Goal: Task Accomplishment & Management: Manage account settings

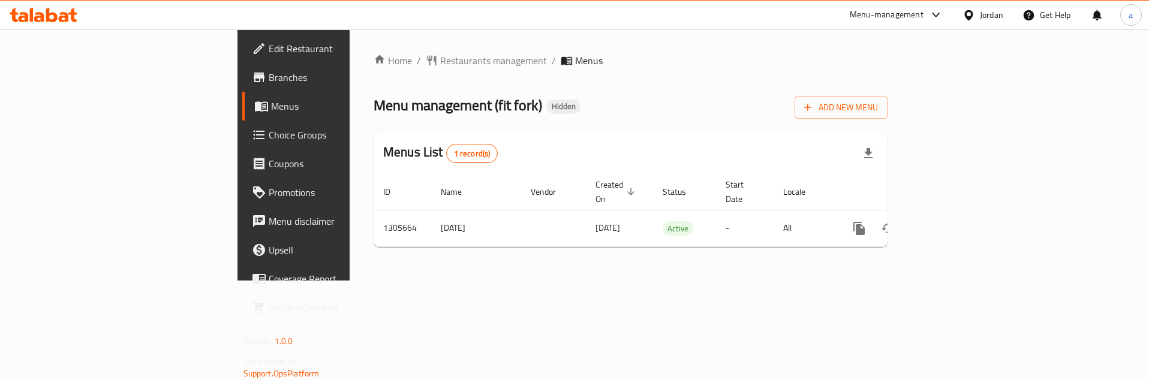
click at [269, 142] on span "Choice Groups" at bounding box center [344, 135] width 151 height 14
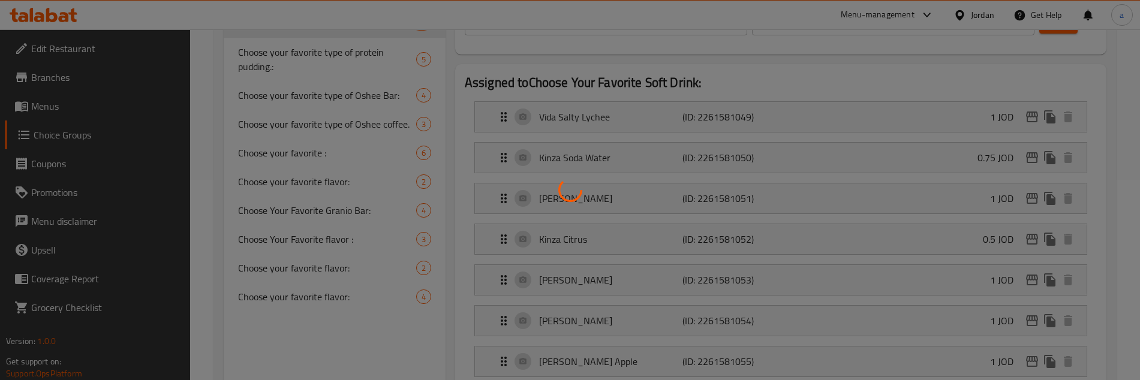
scroll to position [240, 0]
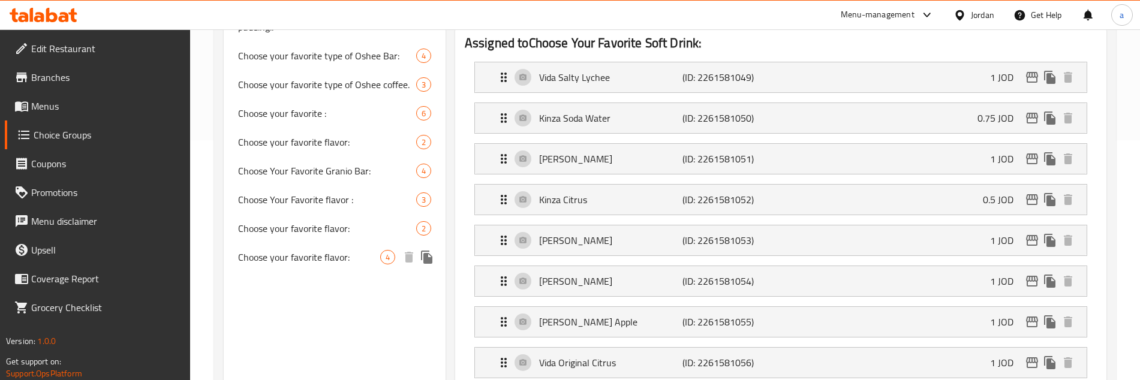
click at [310, 264] on span "Choose your favorite flavor:" at bounding box center [309, 257] width 142 height 14
type input "Choose your favorite flavor:"
type input "اختر النكهة المفضلة لديك :"
type input "1"
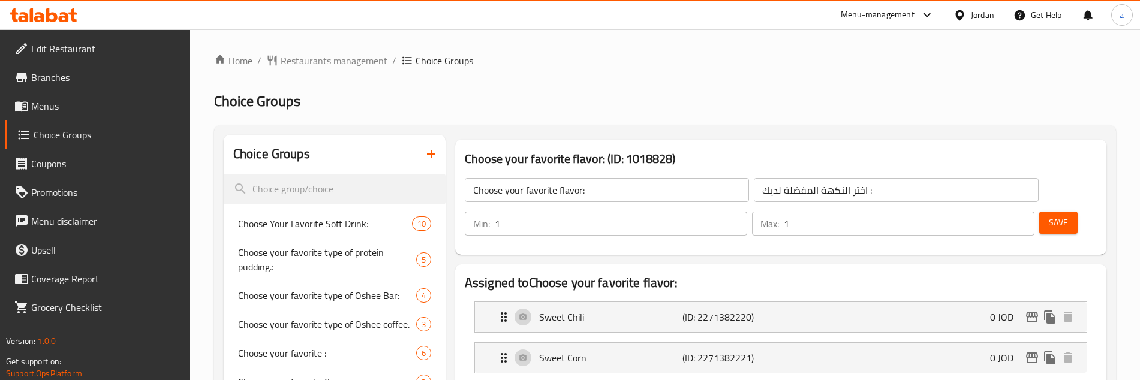
scroll to position [120, 0]
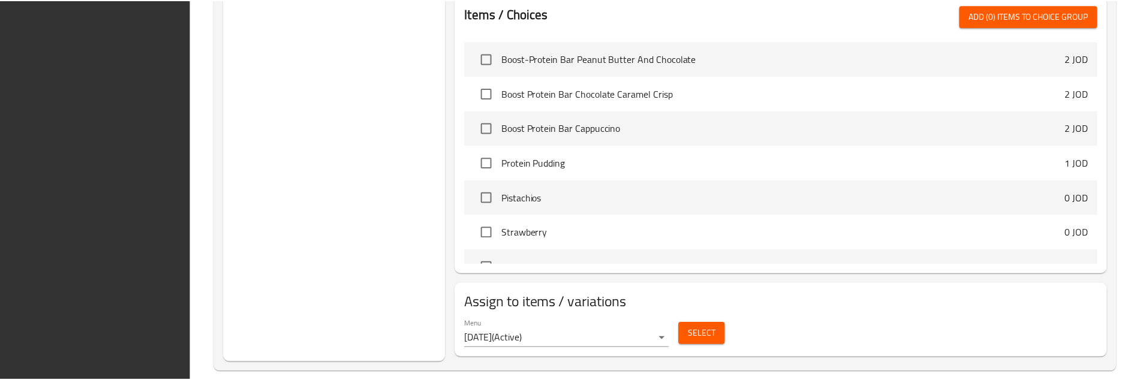
scroll to position [535, 0]
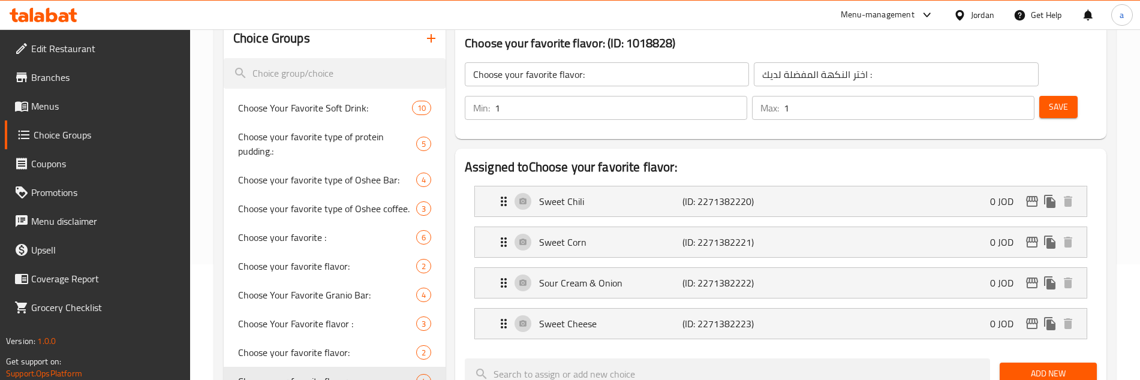
scroll to position [0, 0]
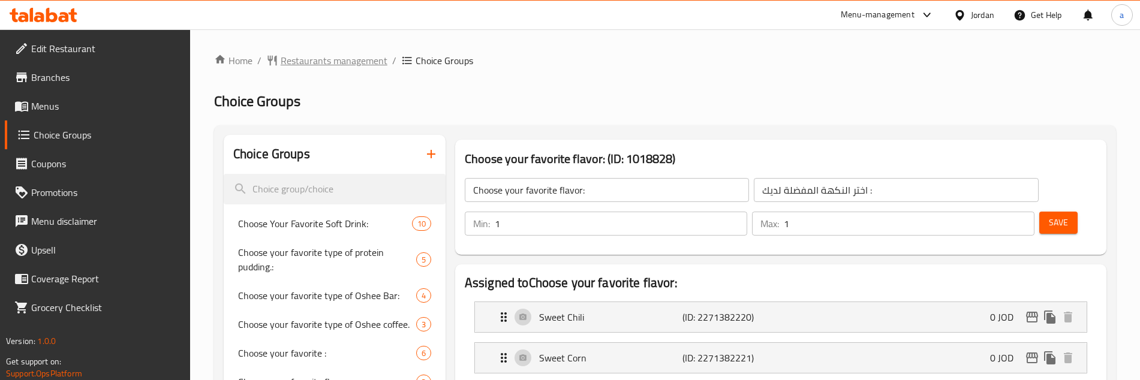
click at [300, 53] on span "Restaurants management" at bounding box center [334, 60] width 107 height 14
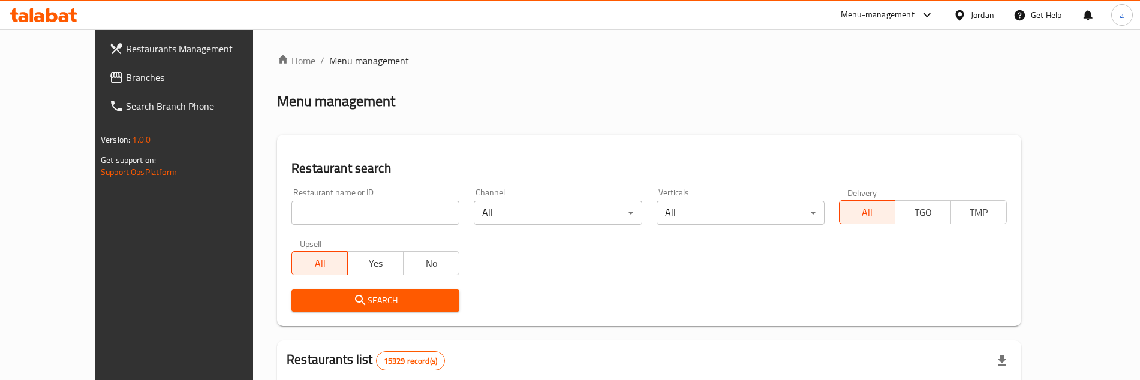
click at [126, 77] on span "Branches" at bounding box center [200, 77] width 149 height 14
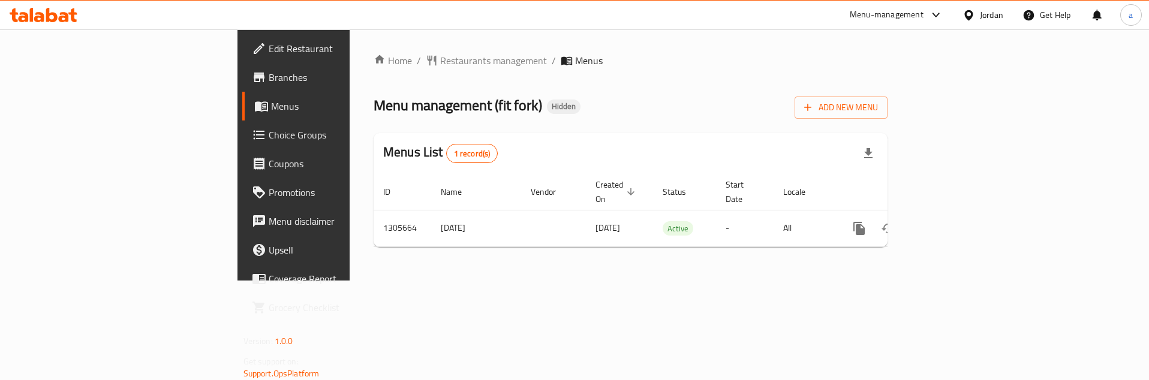
click at [269, 139] on span "Choice Groups" at bounding box center [344, 135] width 151 height 14
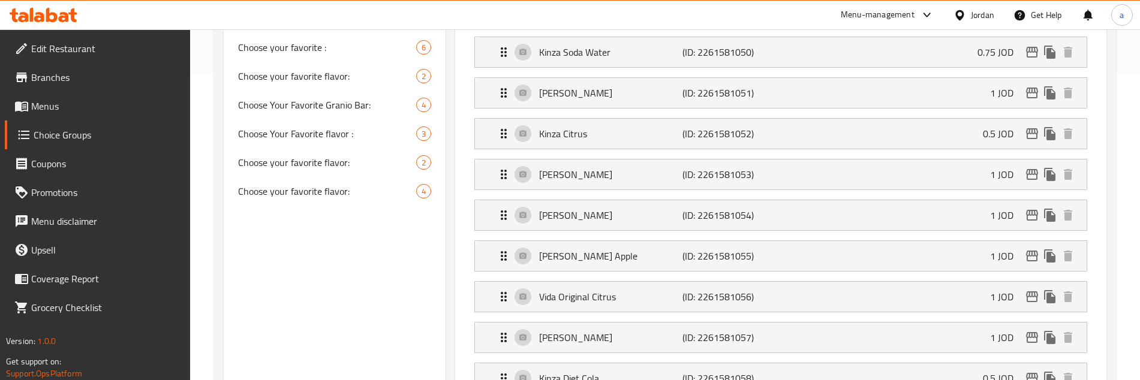
scroll to position [300, 0]
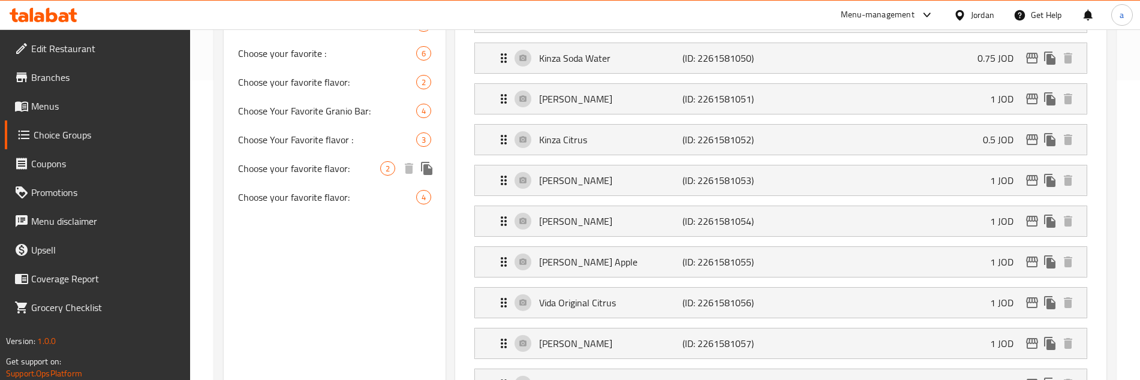
click at [363, 170] on span "Choose your favorite flavor:" at bounding box center [309, 168] width 142 height 14
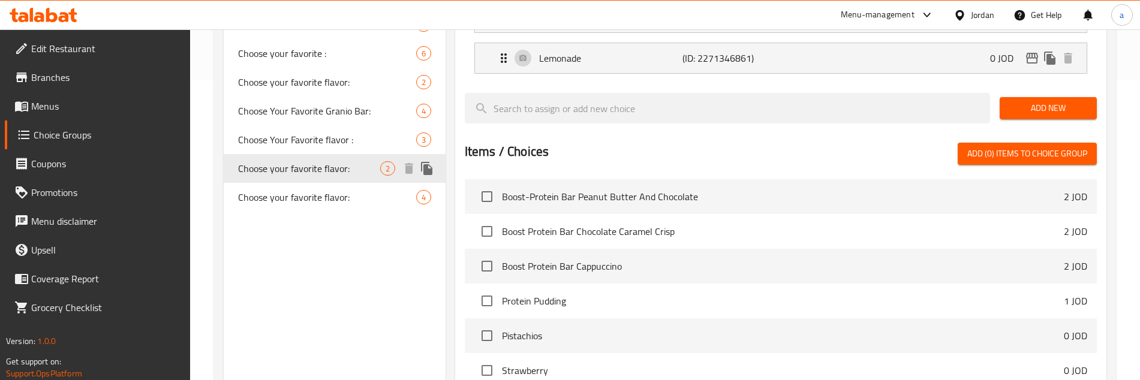
type input "Choose your favorite flavor:"
type input "اختر النكهة المفضل لديك :"
type input "1"
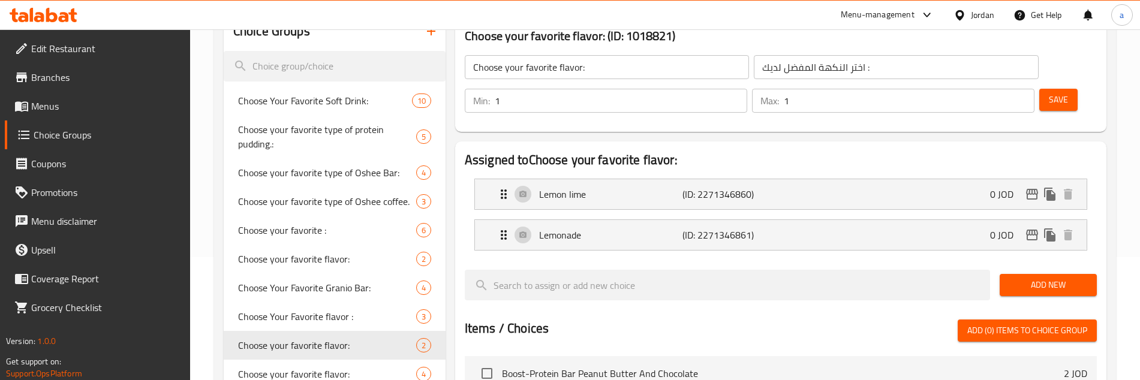
scroll to position [120, 0]
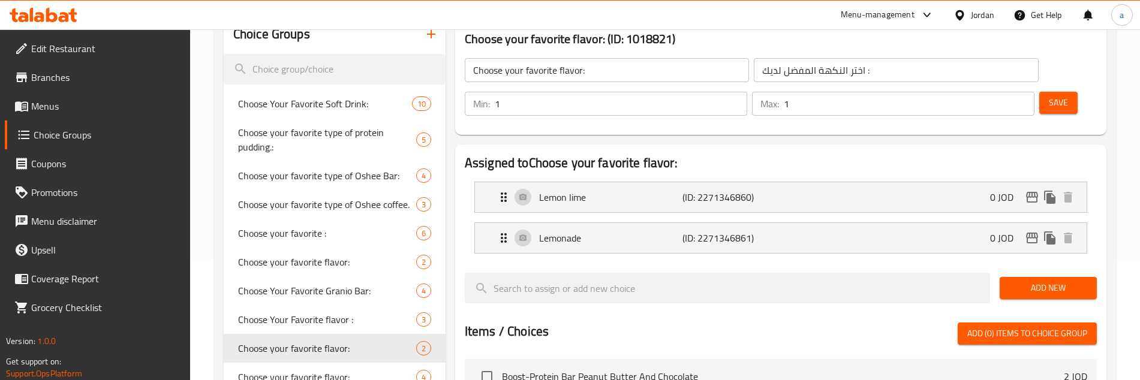
click at [1107, 192] on div "Assigned to Choose your favorite flavor: Lemon lime (ID: 2271346860) 0 JOD Name…" at bounding box center [780, 368] width 661 height 457
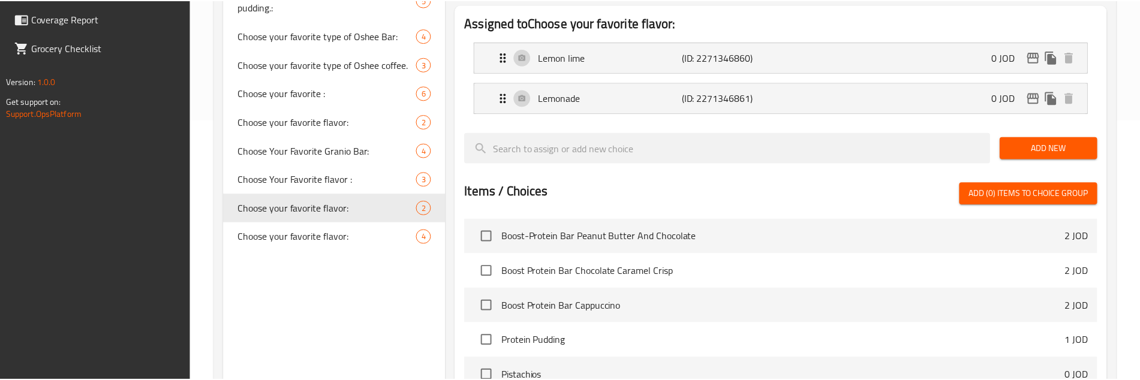
scroll to position [454, 0]
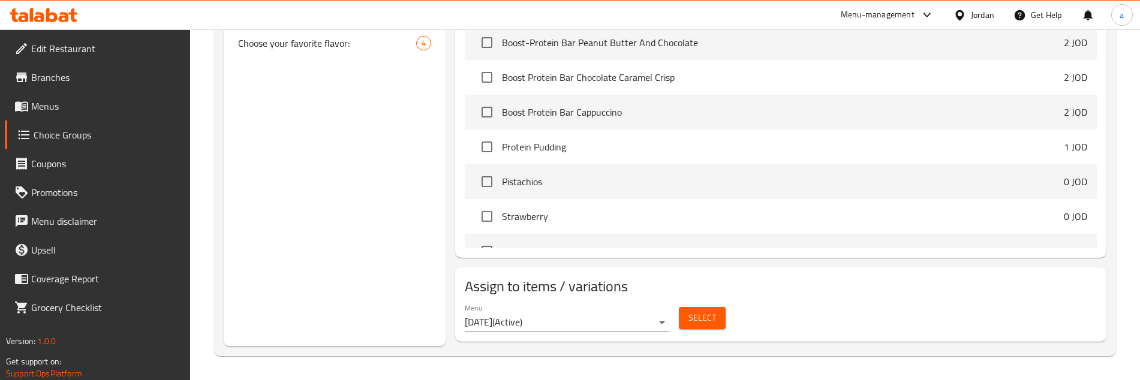
click at [1115, 211] on div "Choice Groups Choose Your Favorite Soft Drink: 10 Choose your favorite type of …" at bounding box center [665, 13] width 902 height 685
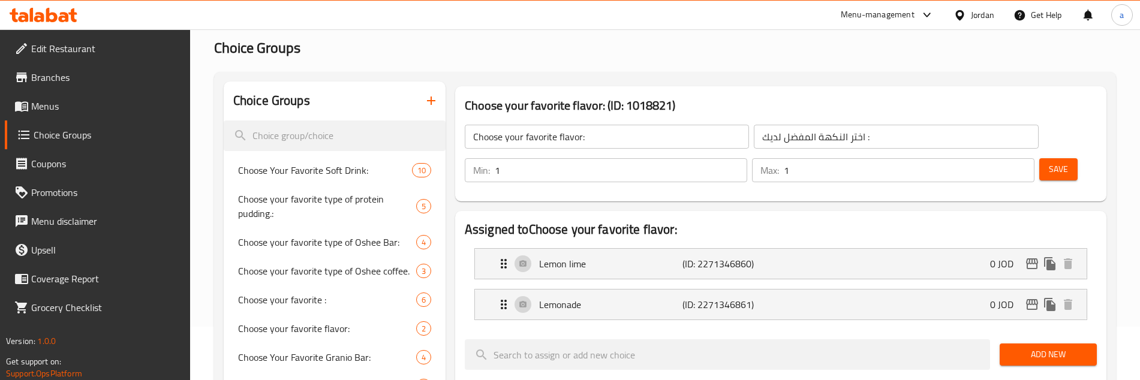
scroll to position [120, 0]
